Goal: Information Seeking & Learning: Learn about a topic

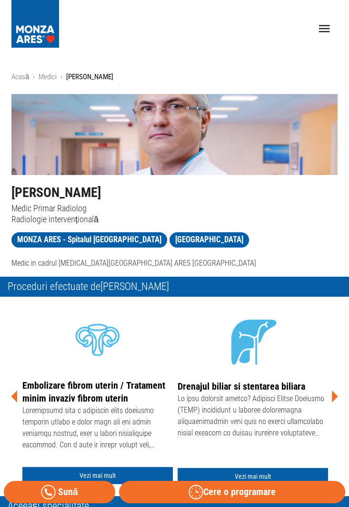
click at [337, 396] on icon at bounding box center [335, 396] width 6 height 12
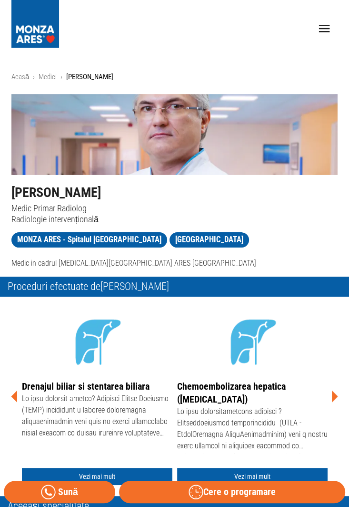
click at [334, 395] on icon at bounding box center [335, 396] width 6 height 12
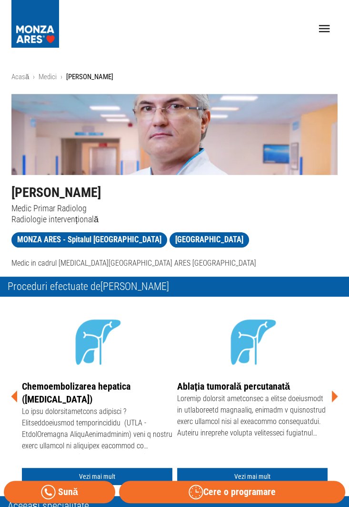
click at [333, 395] on icon at bounding box center [335, 396] width 6 height 12
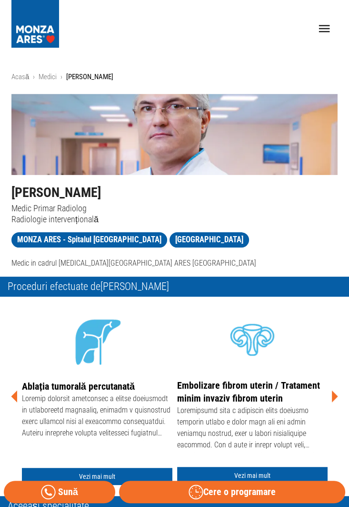
click at [333, 395] on icon at bounding box center [335, 396] width 6 height 12
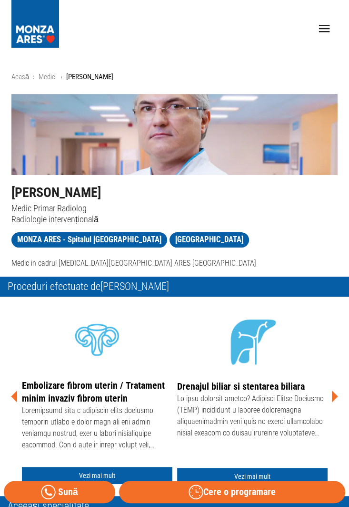
click at [336, 397] on icon at bounding box center [335, 396] width 6 height 12
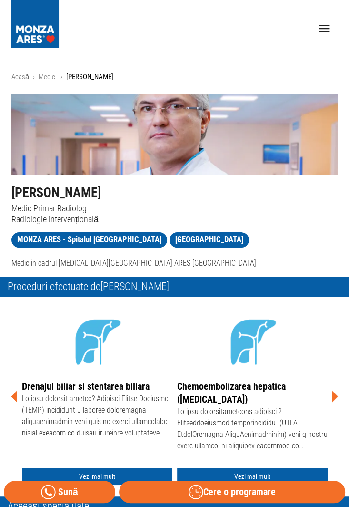
click at [283, 414] on div at bounding box center [252, 430] width 151 height 48
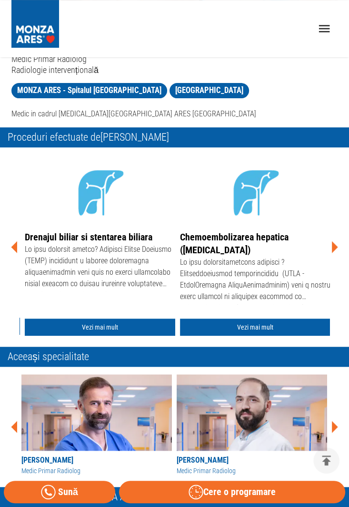
scroll to position [151, 0]
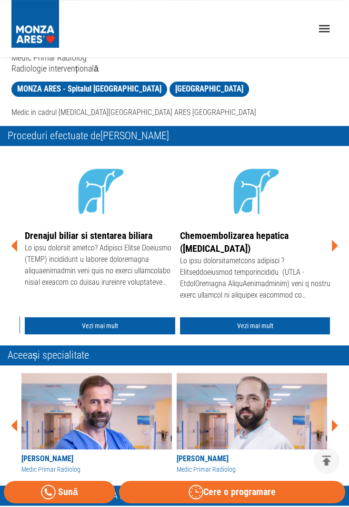
click at [271, 328] on link "Vezi mai mult" at bounding box center [255, 326] width 151 height 18
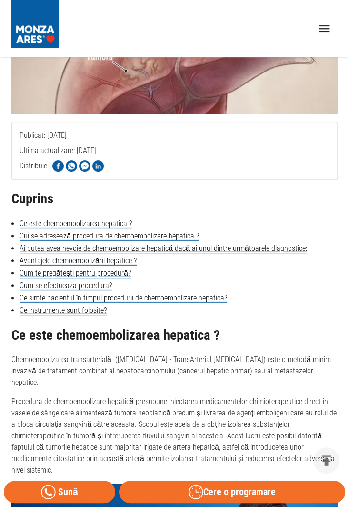
scroll to position [146, 0]
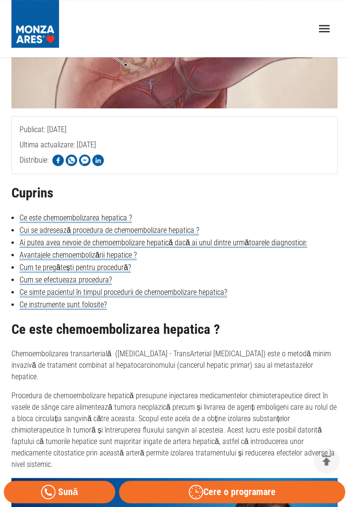
click at [52, 233] on link "Cui se adresează procedura de chemoembolizare hepatica ?" at bounding box center [110, 231] width 180 height 10
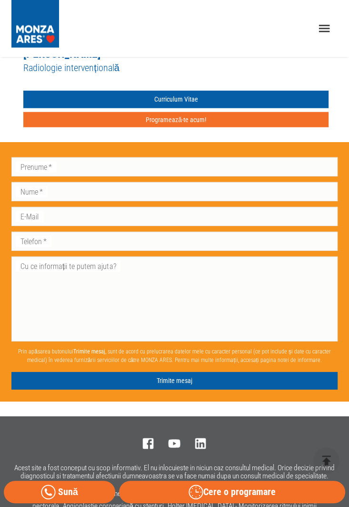
scroll to position [3353, 0]
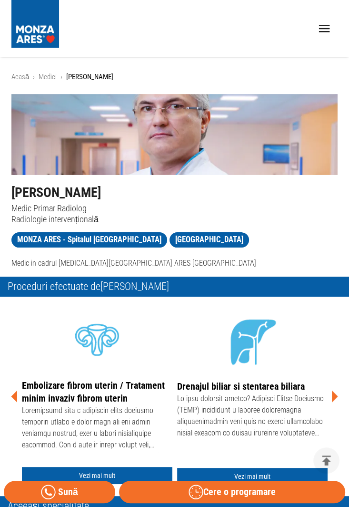
scroll to position [151, 0]
